Goal: Task Accomplishment & Management: Complete application form

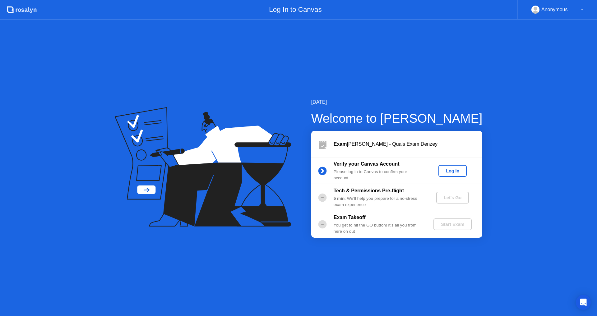
click at [452, 167] on button "Log In" at bounding box center [453, 171] width 28 height 12
click at [452, 195] on div "Let's Go" at bounding box center [453, 197] width 28 height 5
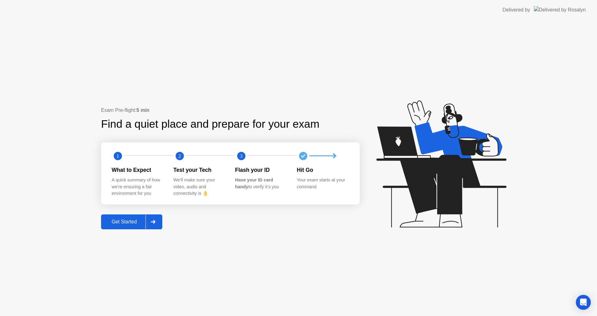
click at [119, 216] on button "Get Started" at bounding box center [131, 222] width 61 height 15
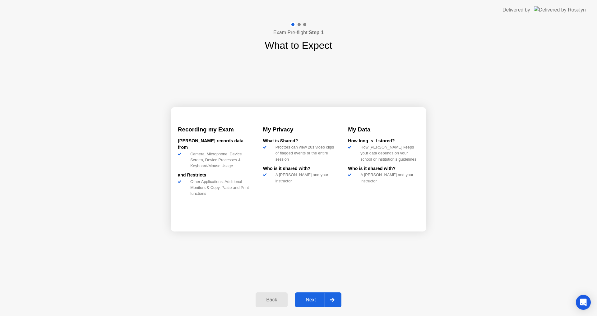
click at [310, 297] on div "Next" at bounding box center [311, 300] width 28 height 6
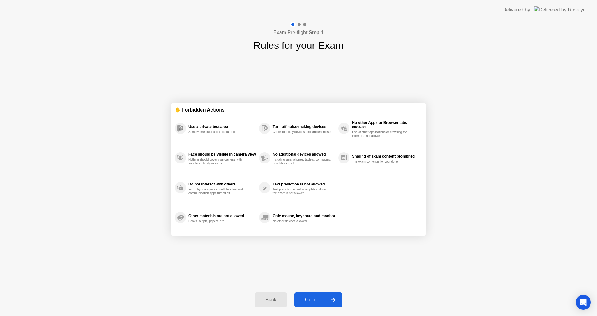
click at [310, 296] on button "Got it" at bounding box center [319, 300] width 48 height 15
select select "**********"
select select "*******"
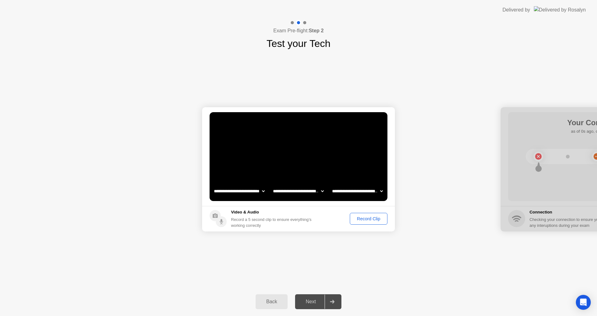
click at [371, 217] on div "Record Clip" at bounding box center [368, 219] width 33 height 5
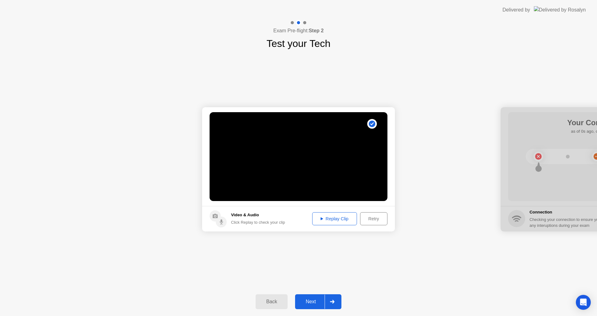
click at [313, 299] on div "Next" at bounding box center [311, 302] width 28 height 6
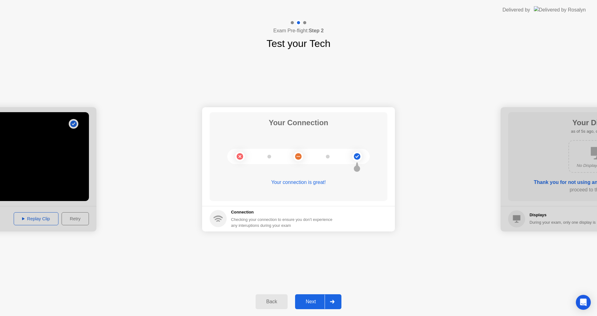
click at [309, 298] on button "Next" at bounding box center [318, 302] width 46 height 15
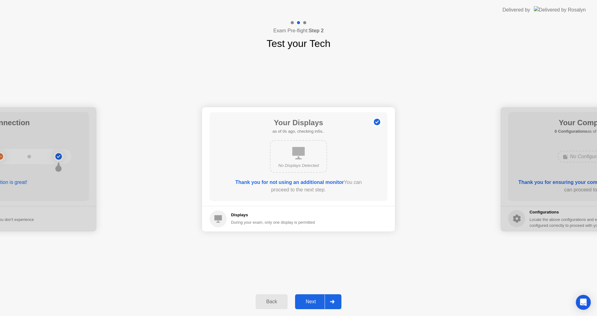
drag, startPoint x: 309, startPoint y: 297, endPoint x: 299, endPoint y: 286, distance: 14.3
click at [309, 296] on button "Next" at bounding box center [318, 302] width 46 height 15
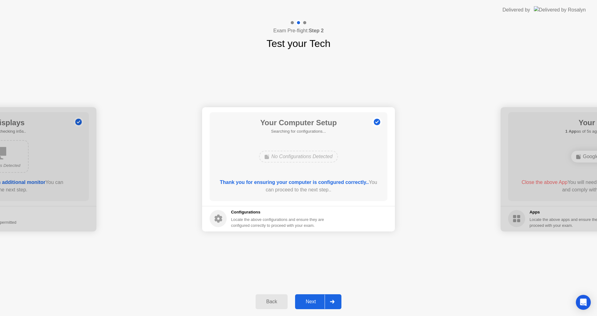
click at [311, 299] on div "Next" at bounding box center [311, 302] width 28 height 6
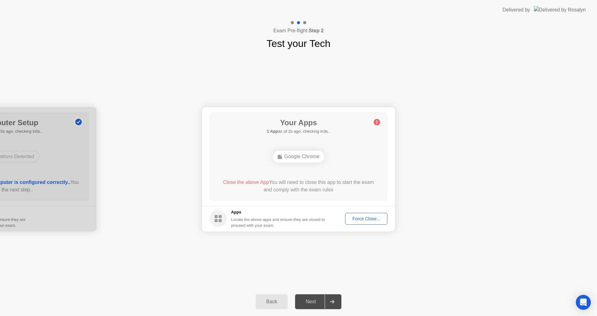
click at [363, 218] on div "Force Close..." at bounding box center [366, 219] width 38 height 5
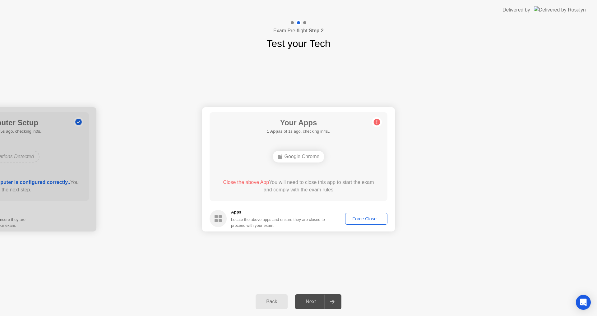
click at [366, 218] on div "Force Close..." at bounding box center [366, 219] width 38 height 5
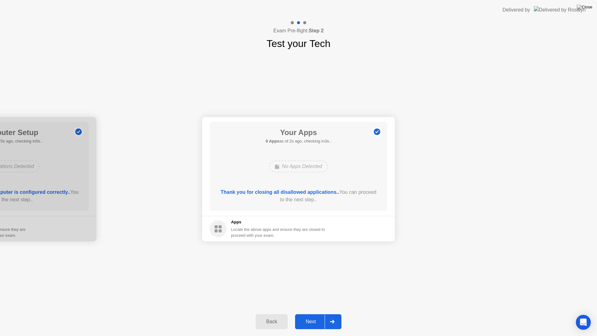
click at [315, 316] on div "Next" at bounding box center [311, 322] width 28 height 6
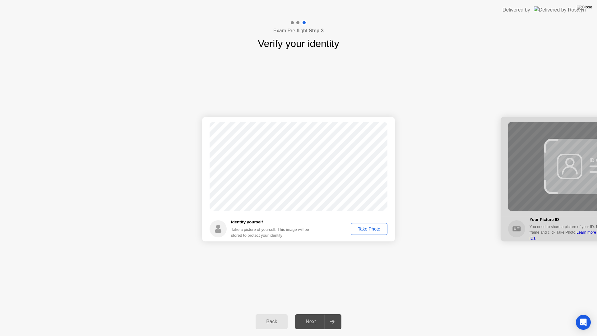
click at [373, 224] on button "Take Photo" at bounding box center [369, 229] width 37 height 12
click at [308, 316] on div "Next" at bounding box center [311, 322] width 28 height 6
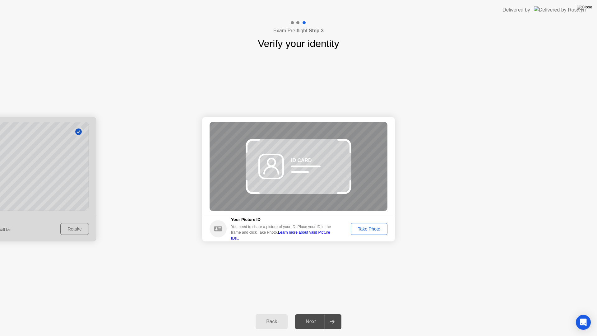
click at [365, 229] on div "Take Photo" at bounding box center [369, 228] width 32 height 5
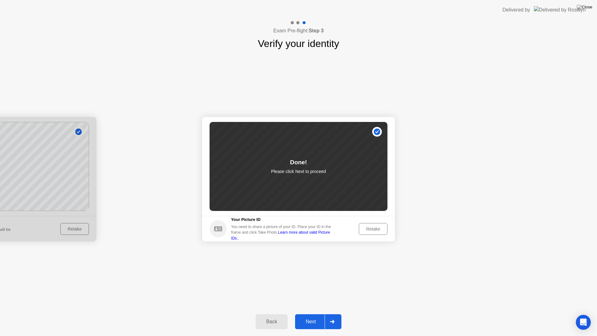
click at [310, 316] on button "Next" at bounding box center [318, 321] width 46 height 15
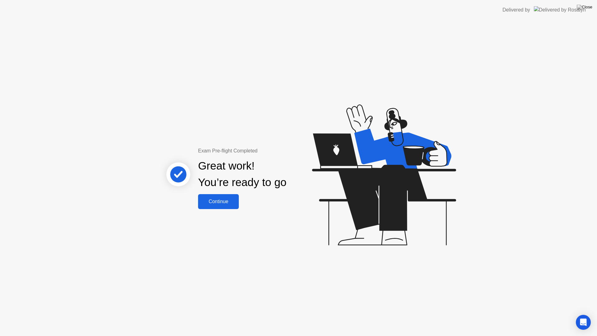
click at [216, 202] on div "Continue" at bounding box center [218, 202] width 37 height 6
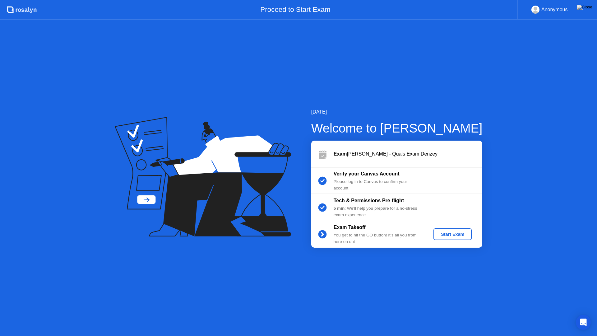
click at [451, 231] on button "Start Exam" at bounding box center [453, 234] width 38 height 12
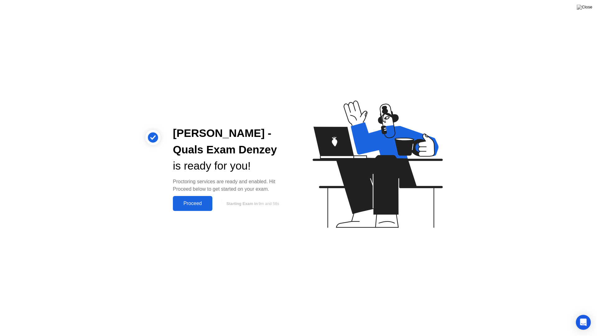
click at [201, 201] on div "Proceed" at bounding box center [193, 204] width 36 height 6
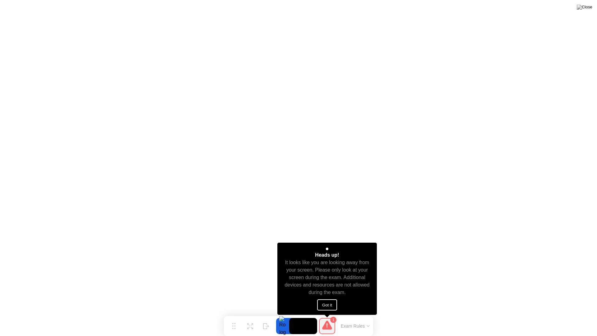
click at [328, 306] on button "Got it" at bounding box center [327, 304] width 20 height 11
